Goal: Transaction & Acquisition: Purchase product/service

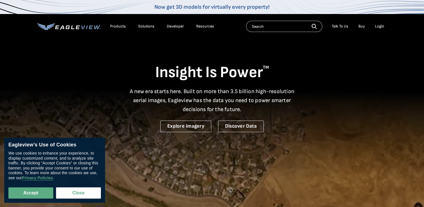
click at [382, 26] on div "Login" at bounding box center [379, 26] width 9 height 5
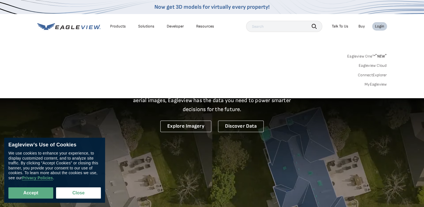
click at [378, 83] on link "MyEagleview" at bounding box center [375, 84] width 22 height 5
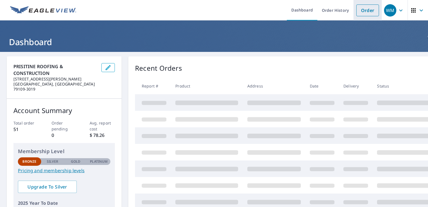
click at [373, 12] on link "Order" at bounding box center [367, 10] width 23 height 12
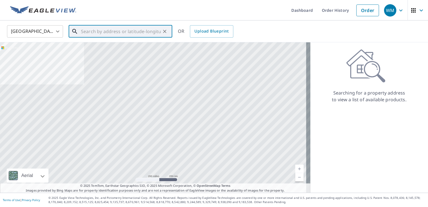
click at [108, 30] on input "text" at bounding box center [121, 32] width 80 height 16
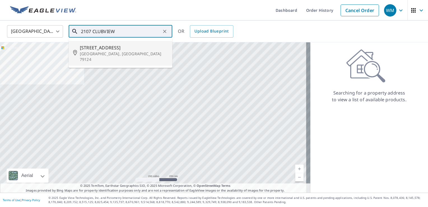
click at [101, 46] on span "2107 Clubview Dr" at bounding box center [124, 47] width 88 height 7
type input "2107 Clubview Dr Amarillo, TX 79124"
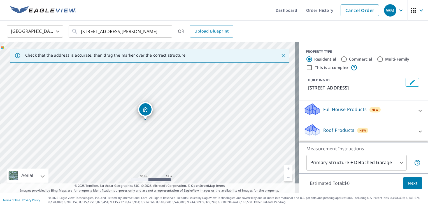
drag, startPoint x: 147, startPoint y: 99, endPoint x: 144, endPoint y: 109, distance: 10.4
click at [406, 125] on div "Roof Products New" at bounding box center [363, 131] width 120 height 16
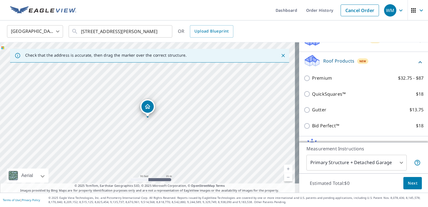
scroll to position [73, 0]
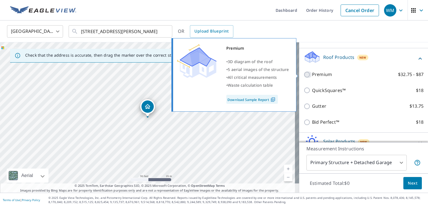
click at [303, 73] on input "Premium $32.75 - $87" at bounding box center [307, 74] width 8 height 7
checkbox input "true"
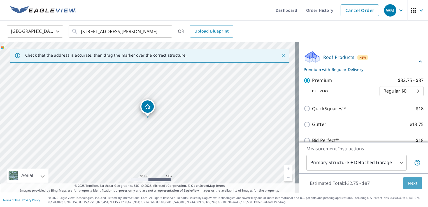
click at [414, 182] on button "Next" at bounding box center [412, 183] width 18 height 13
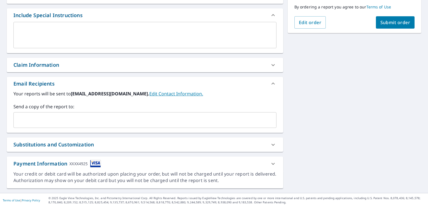
scroll to position [145, 0]
click at [51, 120] on input "text" at bounding box center [140, 120] width 249 height 11
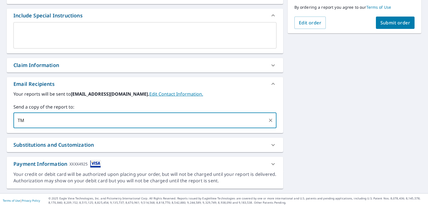
type input "T"
type input "TMCWILLIAMS.PRISTINE@GMAIL.COM"
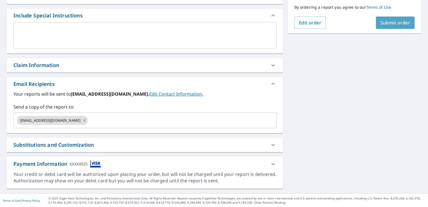
click at [383, 24] on span "Submit order" at bounding box center [395, 23] width 30 height 6
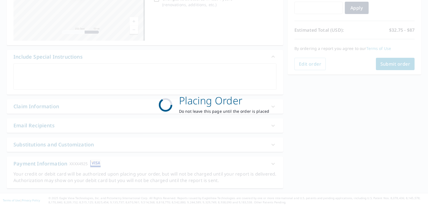
scroll to position [104, 0]
